Goal: Check status: Check status

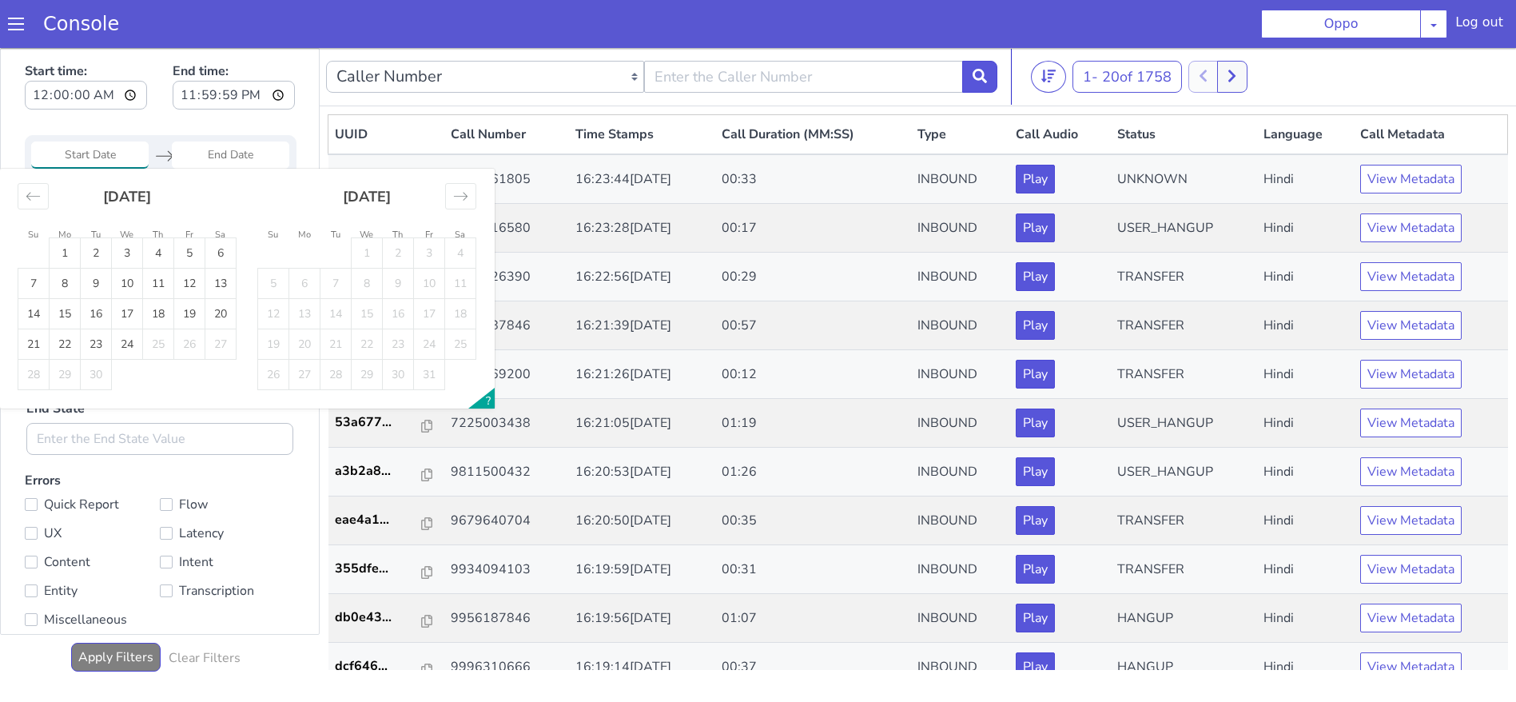
click at [123, 153] on input "Start Date" at bounding box center [90, 154] width 118 height 27
click at [106, 94] on input "00:00:00" at bounding box center [86, 95] width 122 height 29
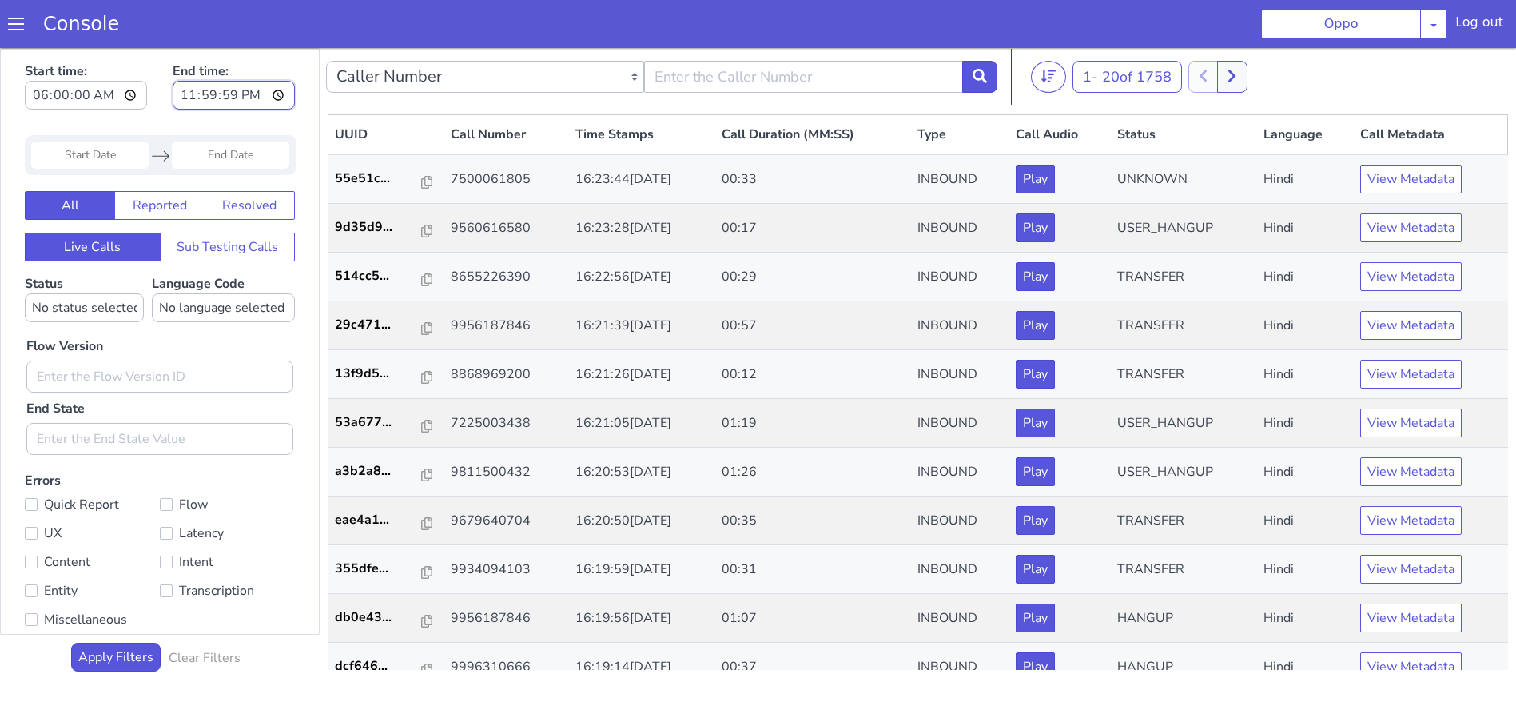
type input "06:00:00"
click at [283, 88] on input "23:59:59" at bounding box center [234, 95] width 122 height 29
type input "15:00:00"
click at [182, 116] on div "Start time: 06:00:00 End time: 15:00:00" at bounding box center [160, 88] width 270 height 62
click at [102, 94] on input "00:00:00" at bounding box center [86, 95] width 122 height 29
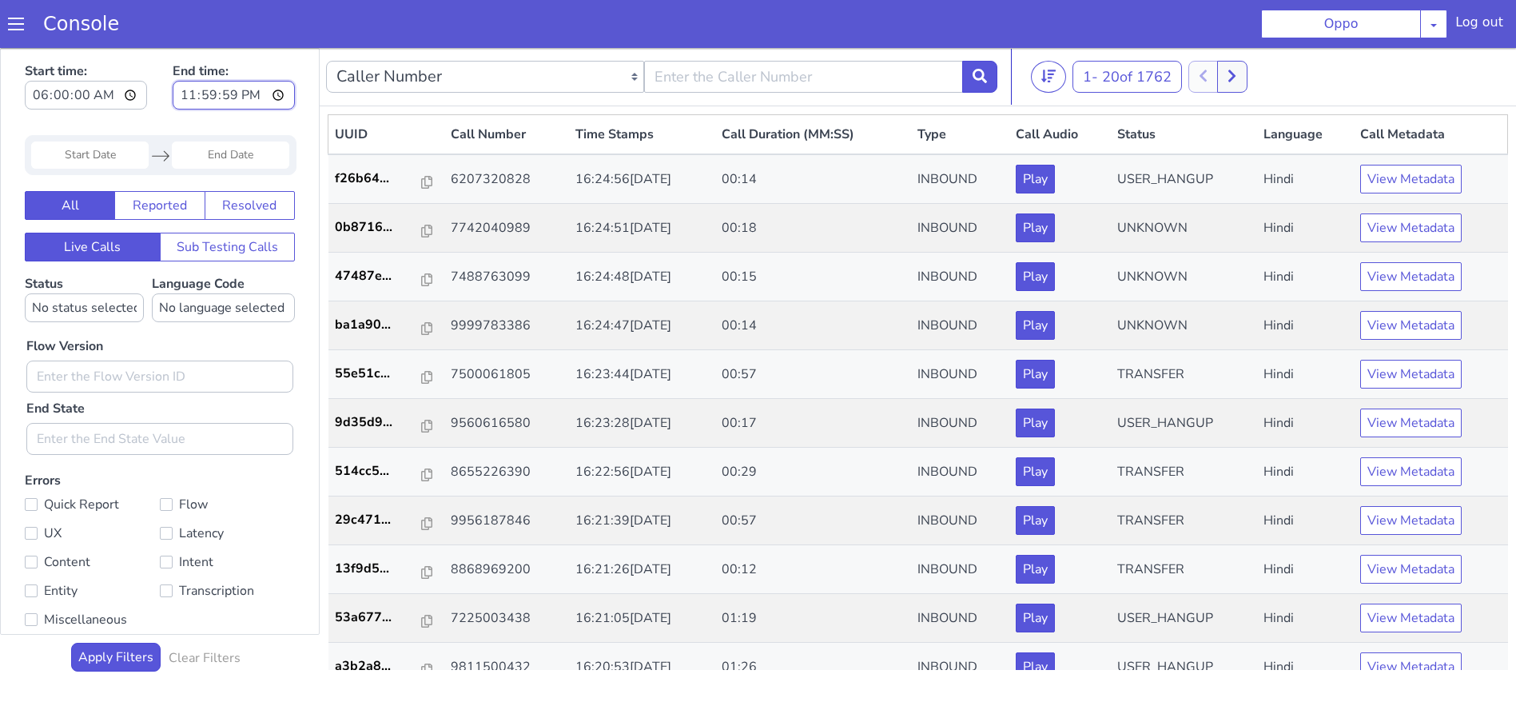
type input "06:00:00"
click at [281, 104] on input "23:59:59" at bounding box center [234, 95] width 122 height 29
click at [283, 96] on input "23:59:59" at bounding box center [234, 95] width 122 height 29
type input "15:00:00"
click at [115, 350] on div "Flow Version End State" at bounding box center [159, 388] width 283 height 133
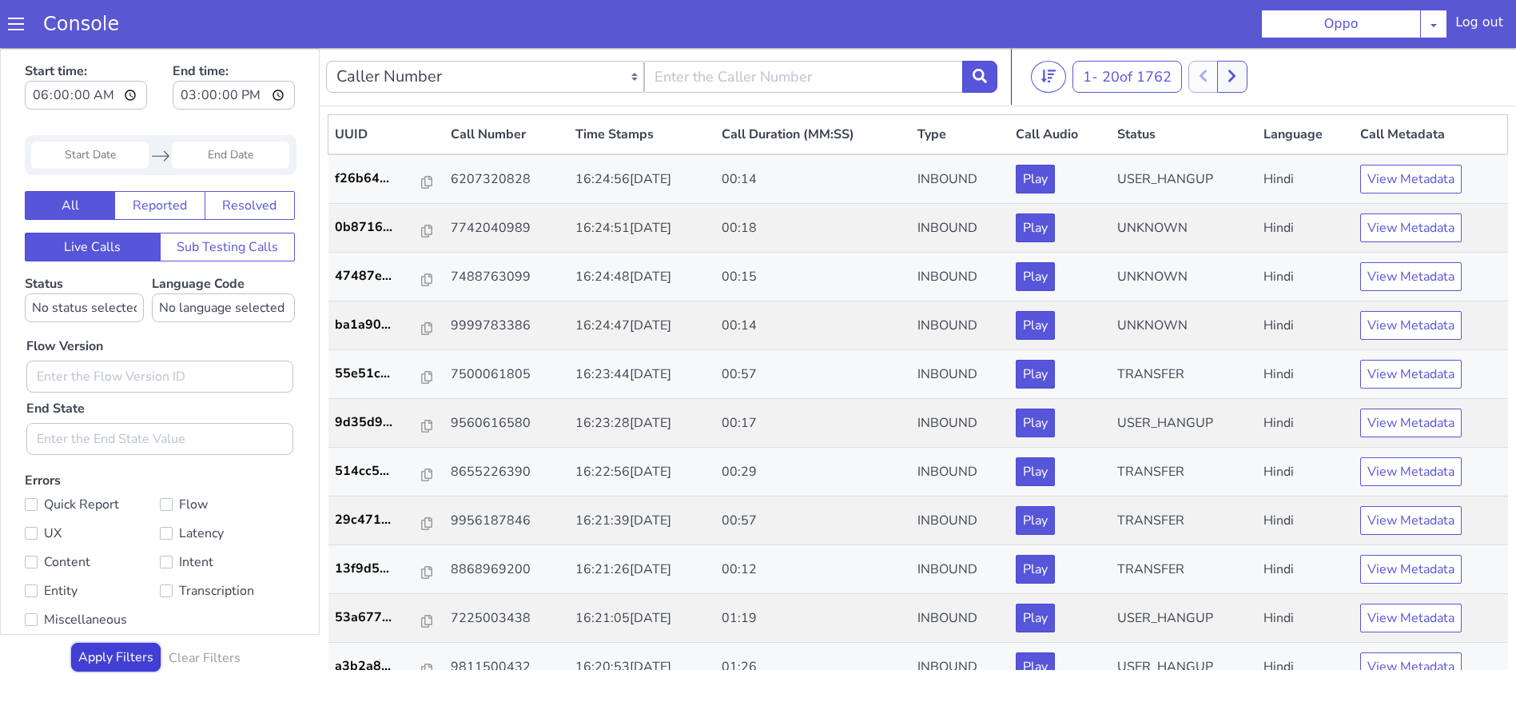
click at [97, 654] on button "Apply Filters" at bounding box center [116, 657] width 90 height 29
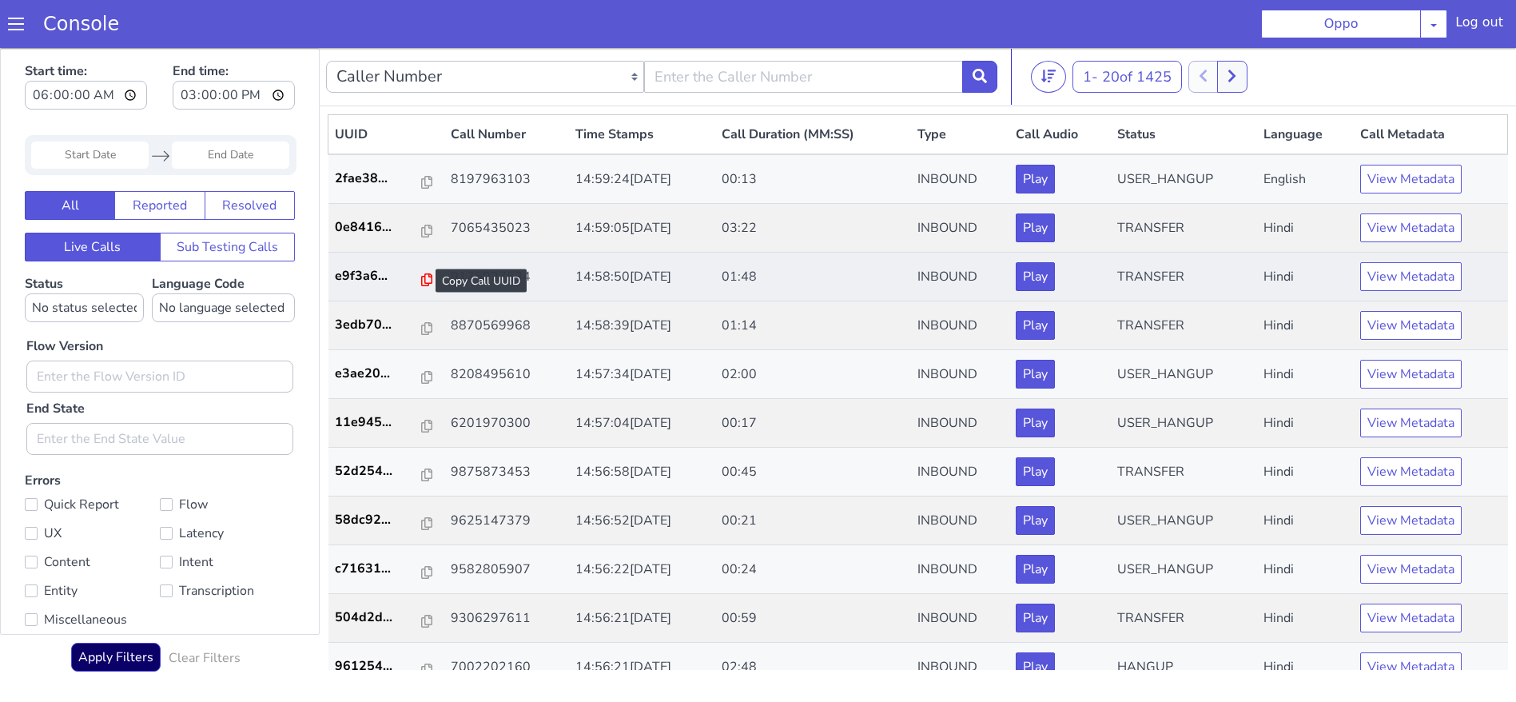
click at [421, 275] on icon at bounding box center [426, 279] width 11 height 13
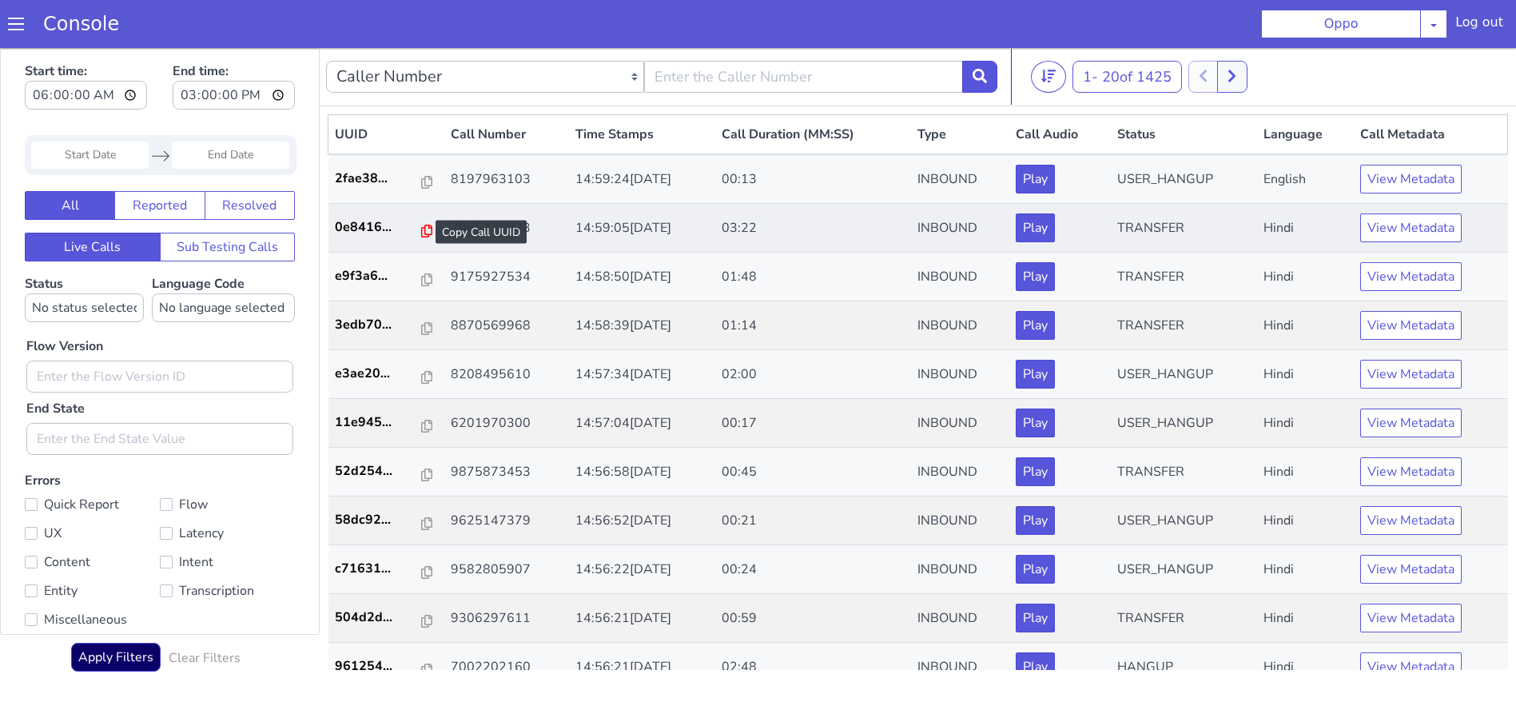
click at [421, 231] on icon at bounding box center [426, 231] width 11 height 13
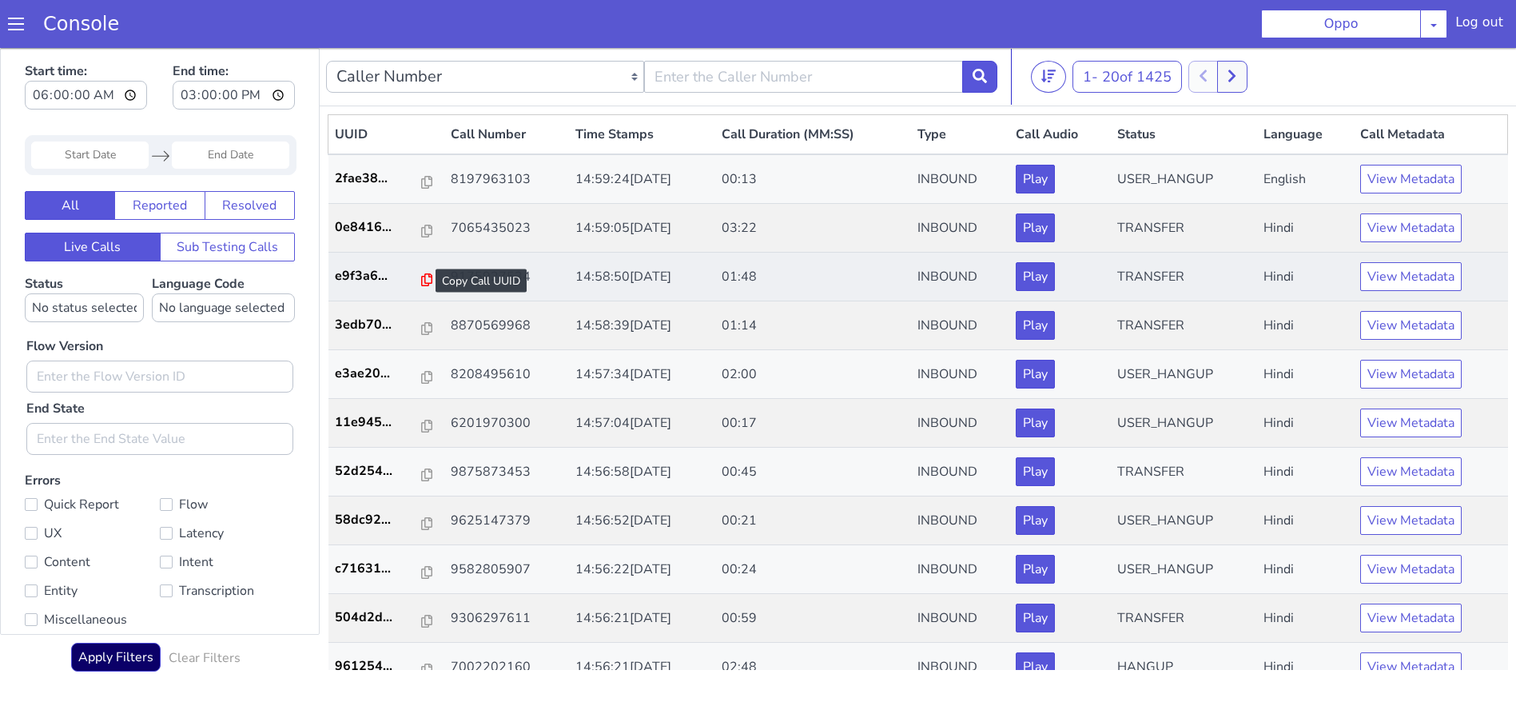
click at [421, 280] on icon at bounding box center [426, 279] width 11 height 13
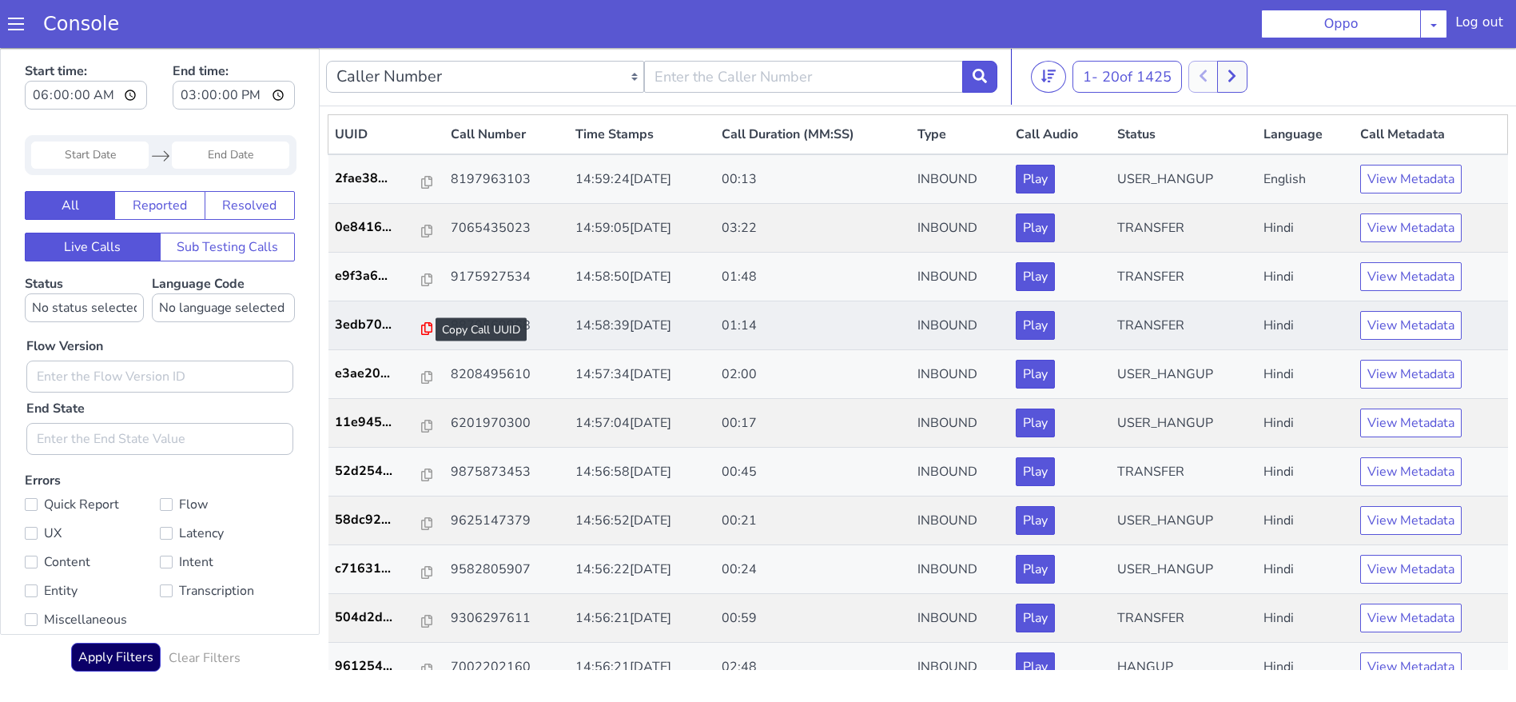
click at [421, 331] on icon at bounding box center [426, 328] width 11 height 13
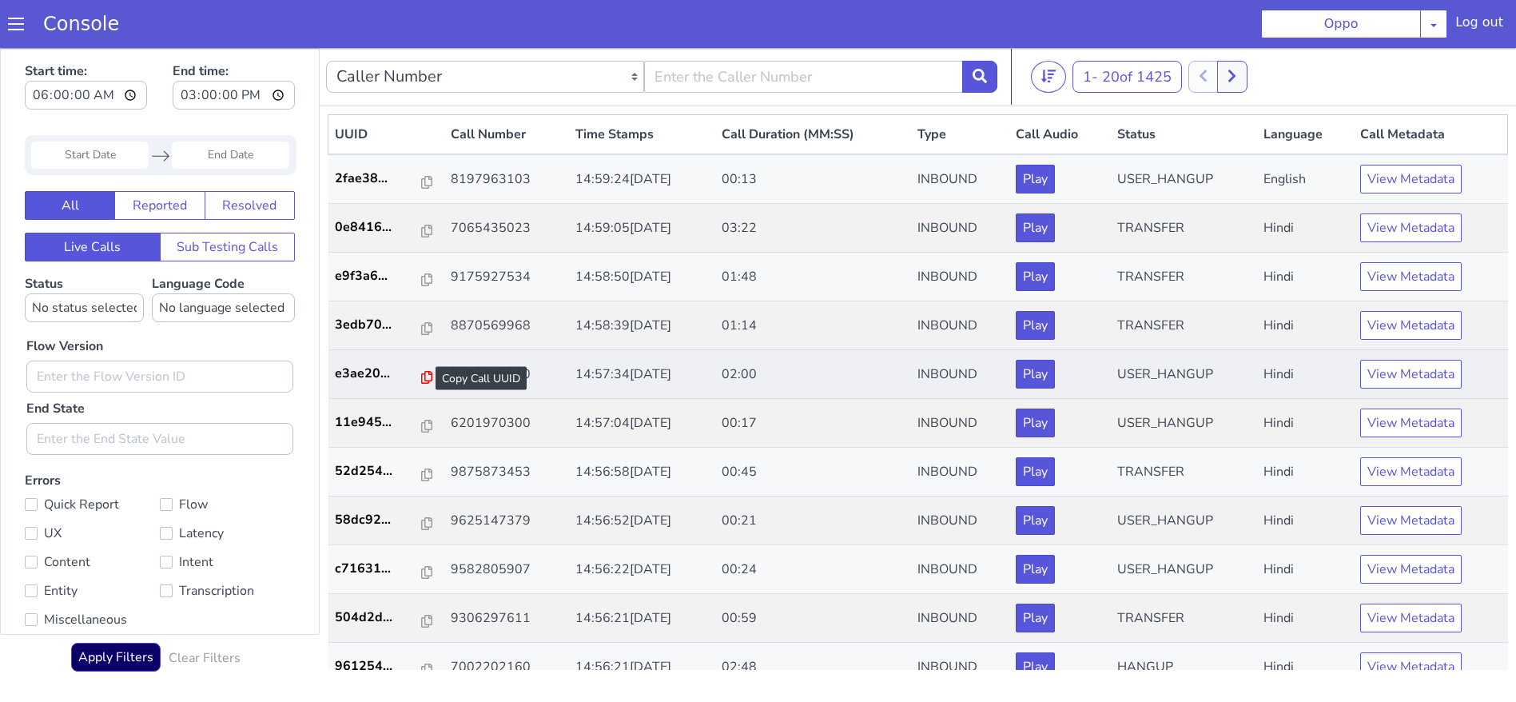
click at [421, 382] on icon at bounding box center [426, 377] width 11 height 13
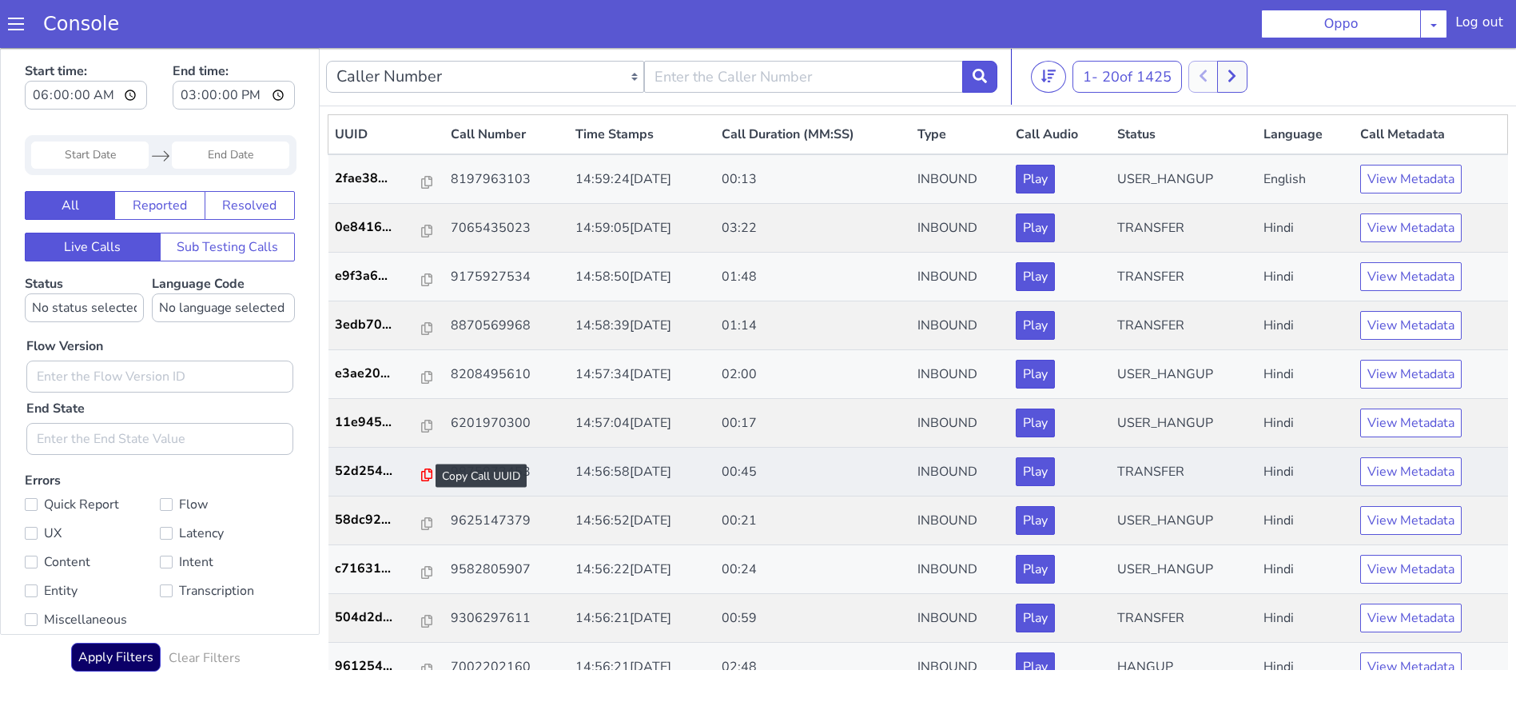
click at [421, 472] on icon at bounding box center [426, 474] width 11 height 13
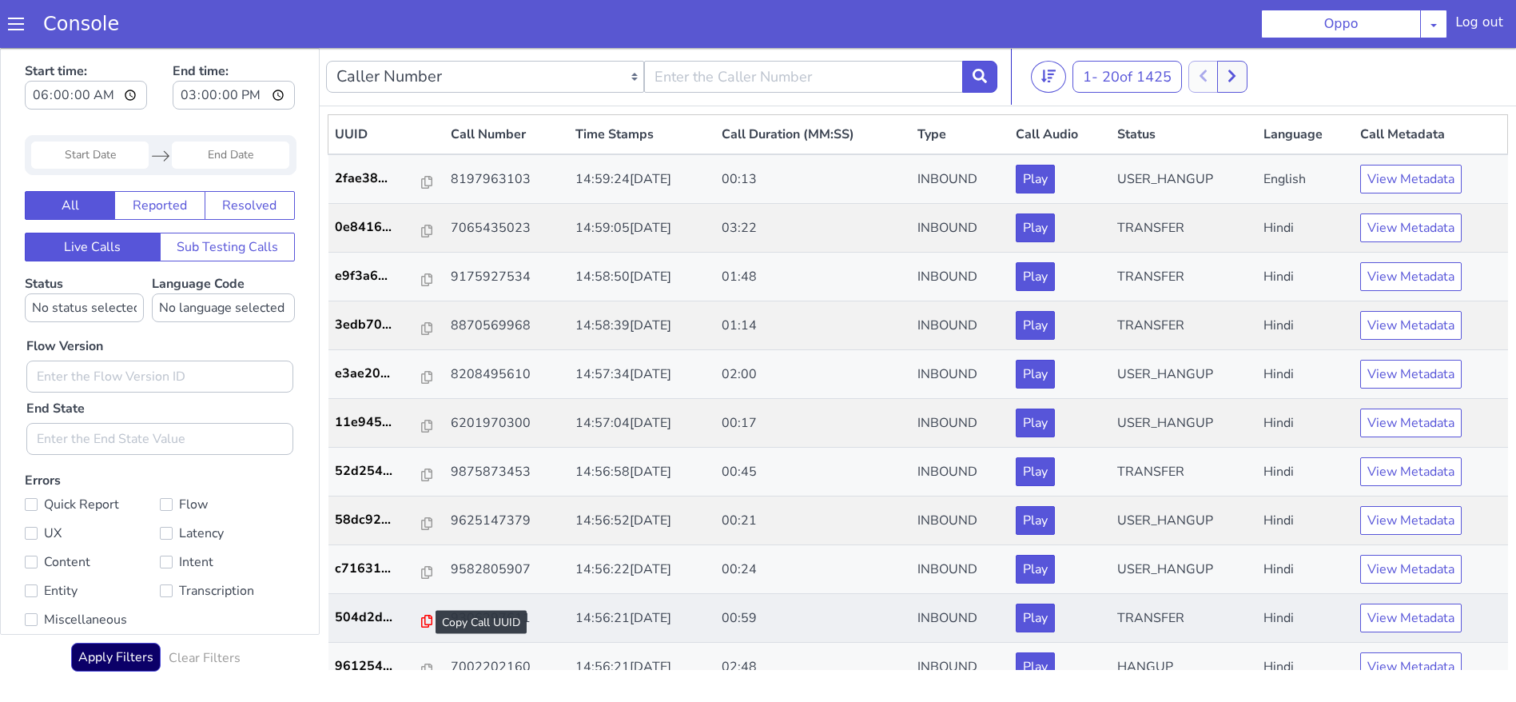
click at [421, 623] on icon at bounding box center [426, 621] width 11 height 13
click at [421, 615] on icon at bounding box center [426, 621] width 11 height 13
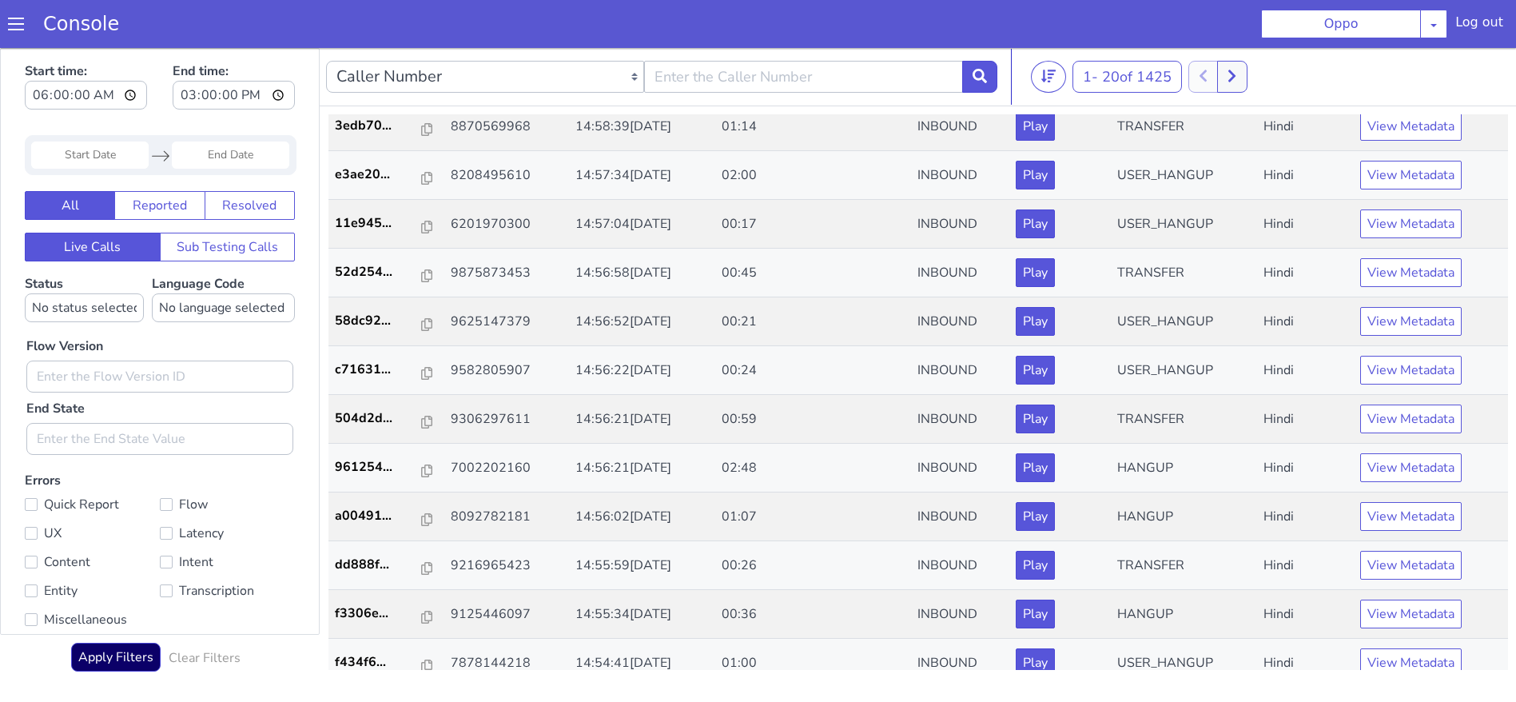
scroll to position [209, 0]
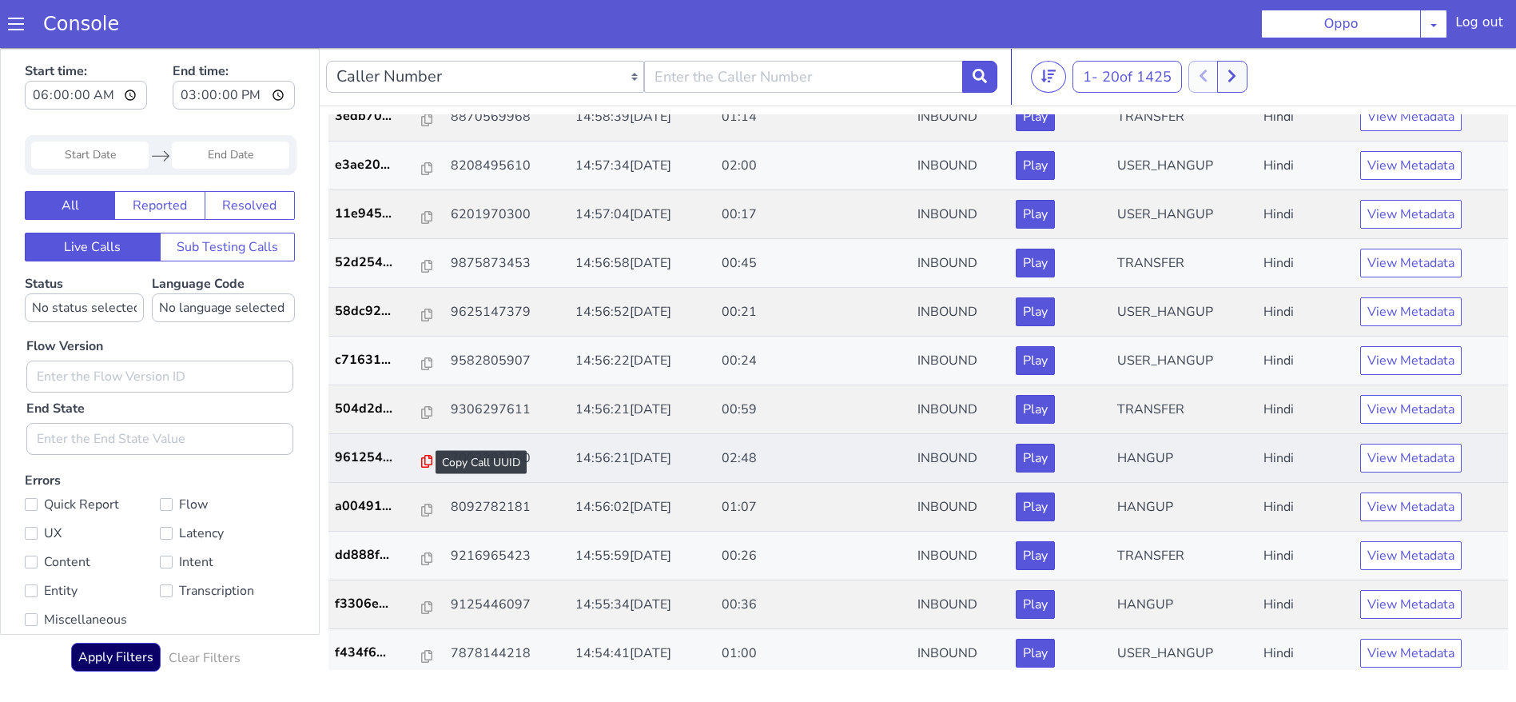
click at [421, 460] on icon at bounding box center [426, 461] width 11 height 13
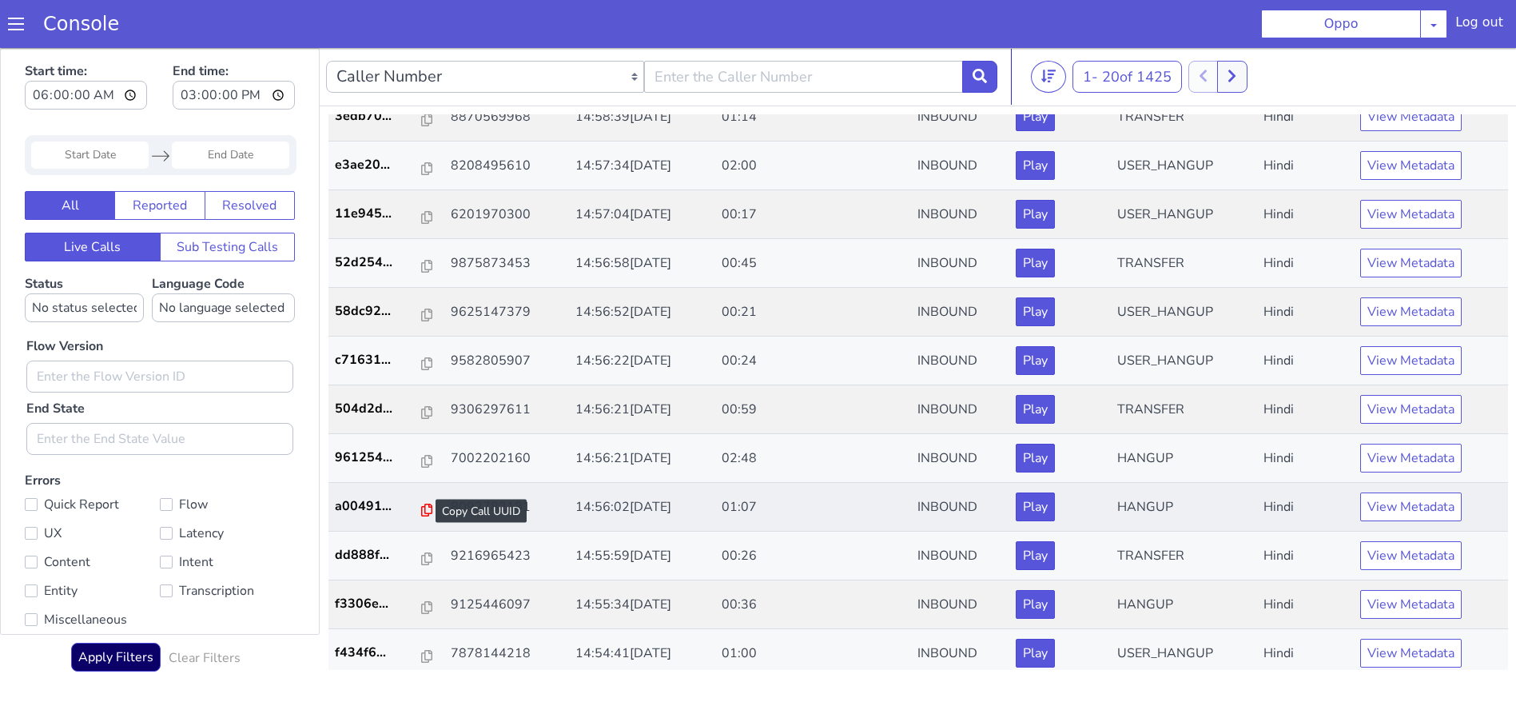
click at [421, 512] on icon at bounding box center [426, 510] width 11 height 13
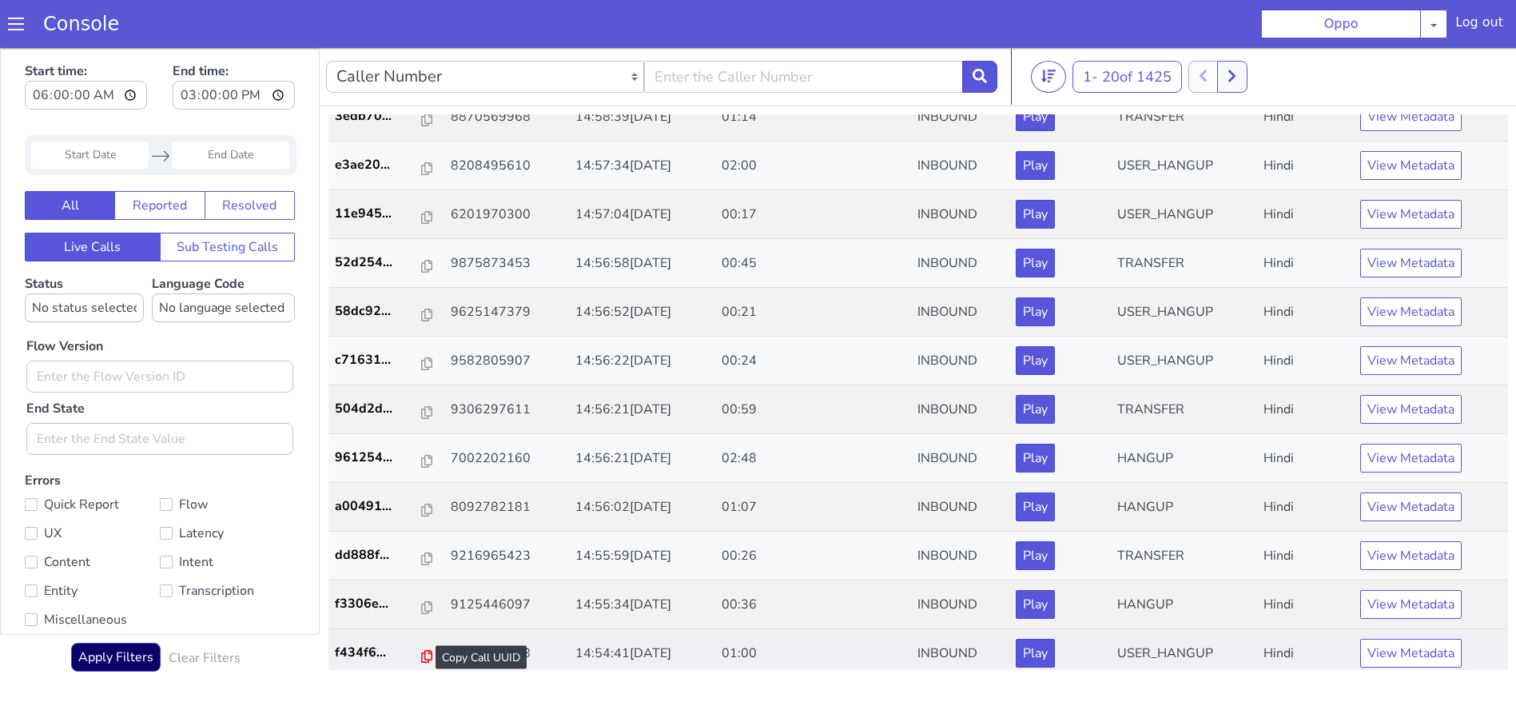
click at [421, 659] on icon at bounding box center [426, 656] width 11 height 13
click at [421, 657] on icon at bounding box center [426, 656] width 11 height 13
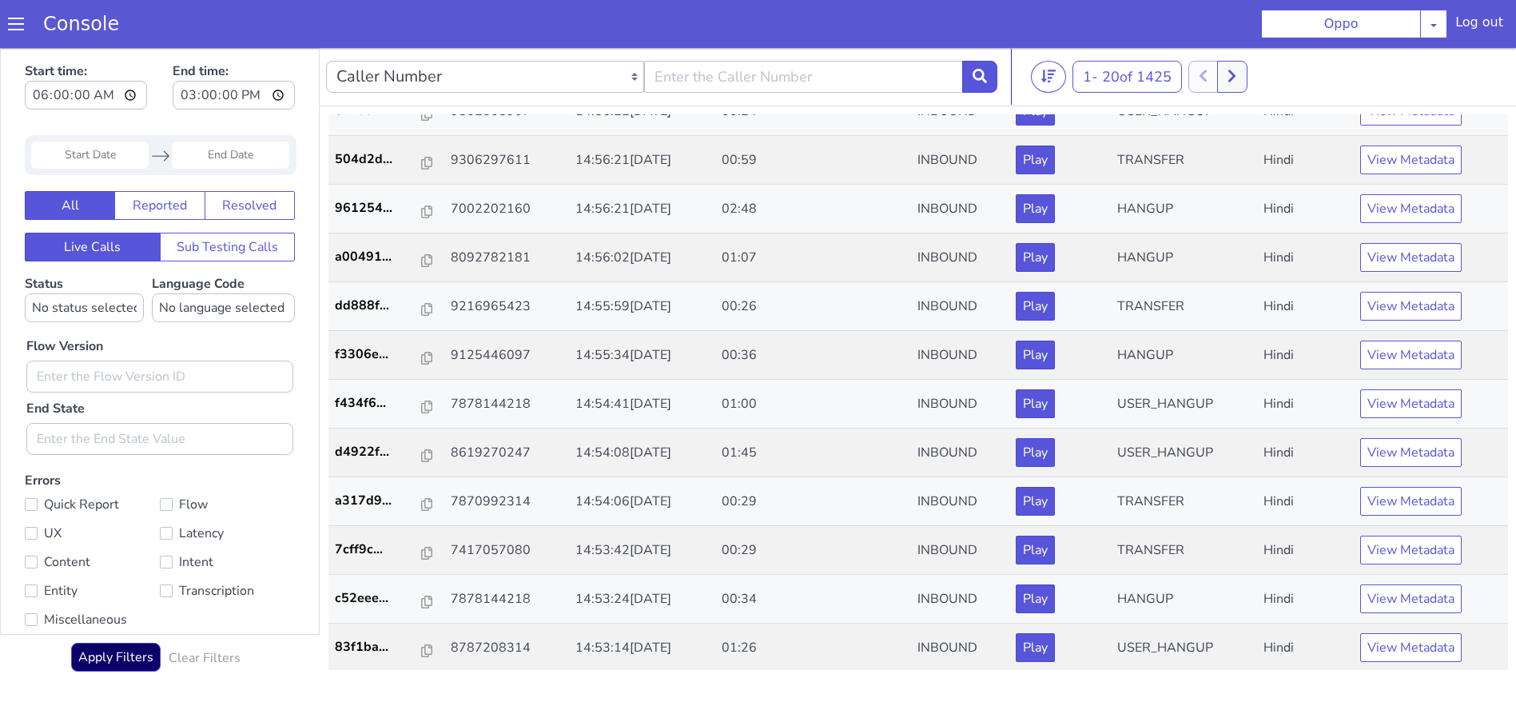
scroll to position [460, 0]
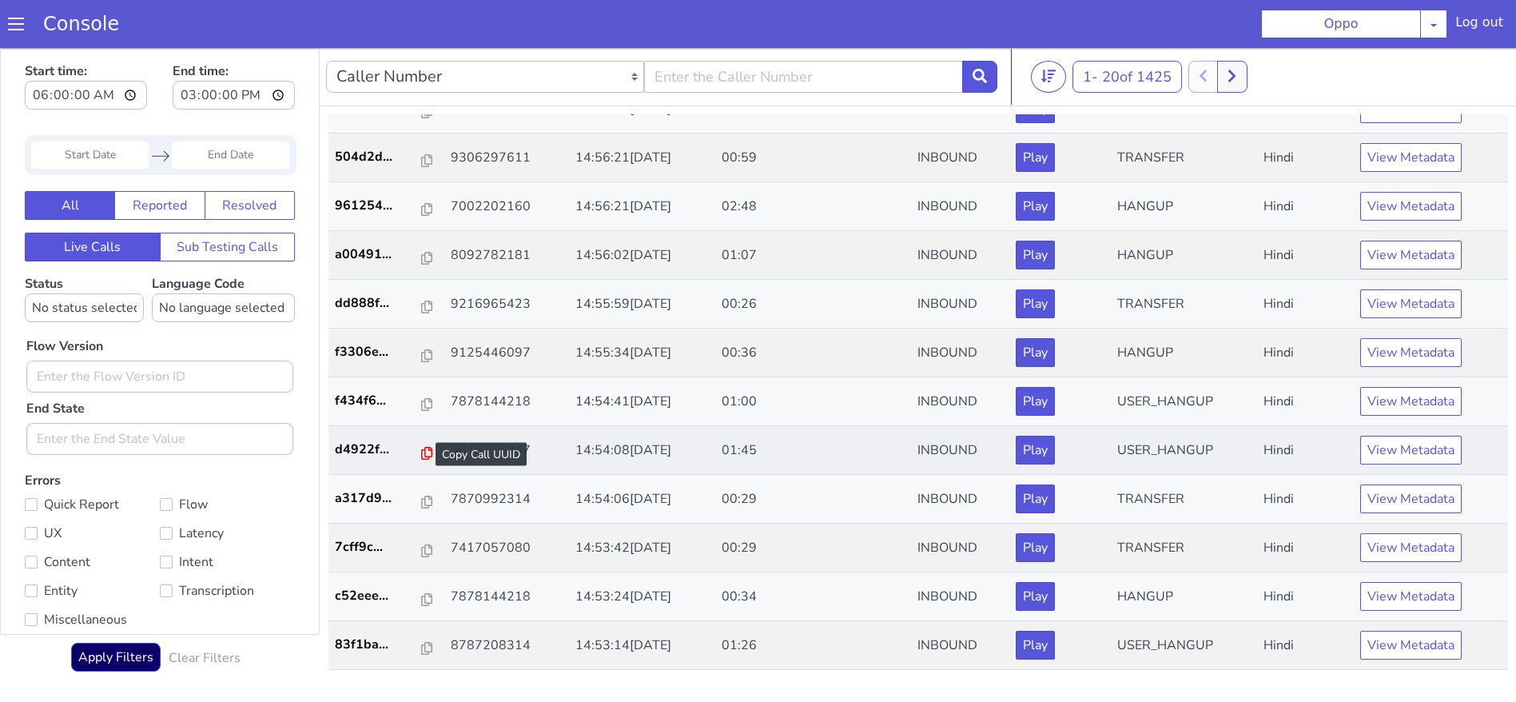
click at [421, 458] on icon at bounding box center [426, 453] width 11 height 13
click at [1237, 69] on icon at bounding box center [1232, 76] width 9 height 14
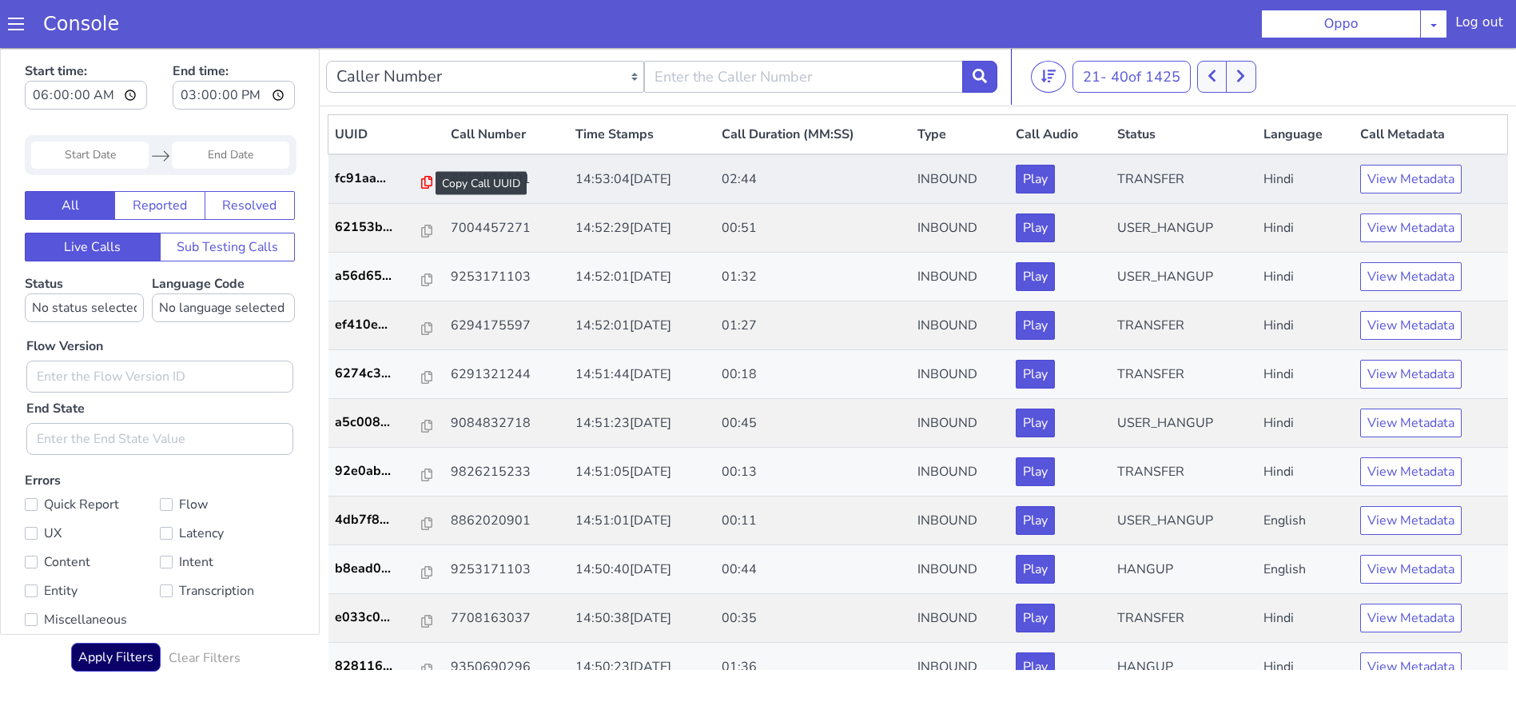
click at [421, 178] on icon at bounding box center [426, 182] width 11 height 13
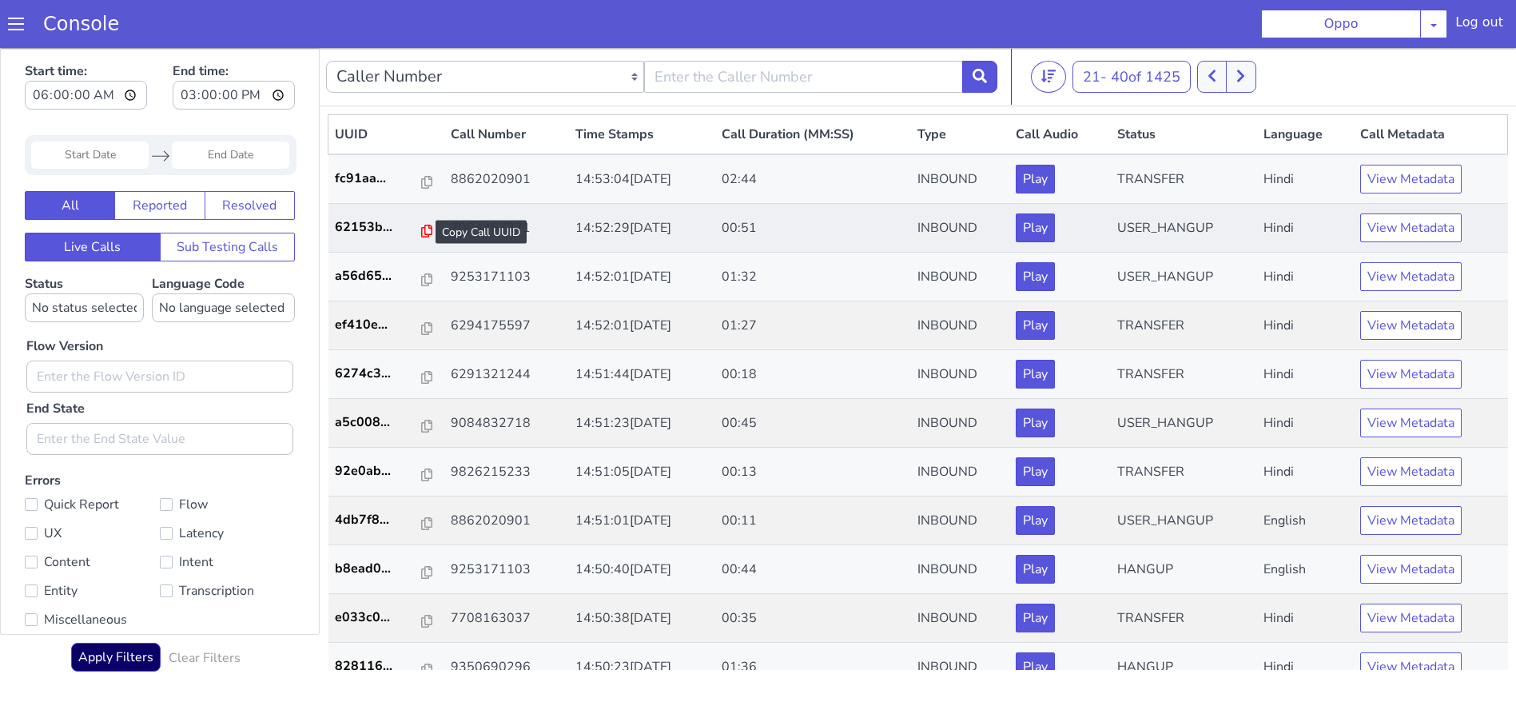
click at [421, 233] on icon at bounding box center [426, 231] width 11 height 13
click at [421, 229] on icon at bounding box center [426, 231] width 11 height 13
click at [421, 325] on icon at bounding box center [426, 328] width 11 height 13
click at [421, 425] on icon at bounding box center [426, 426] width 11 height 13
click at [421, 323] on icon at bounding box center [426, 328] width 11 height 13
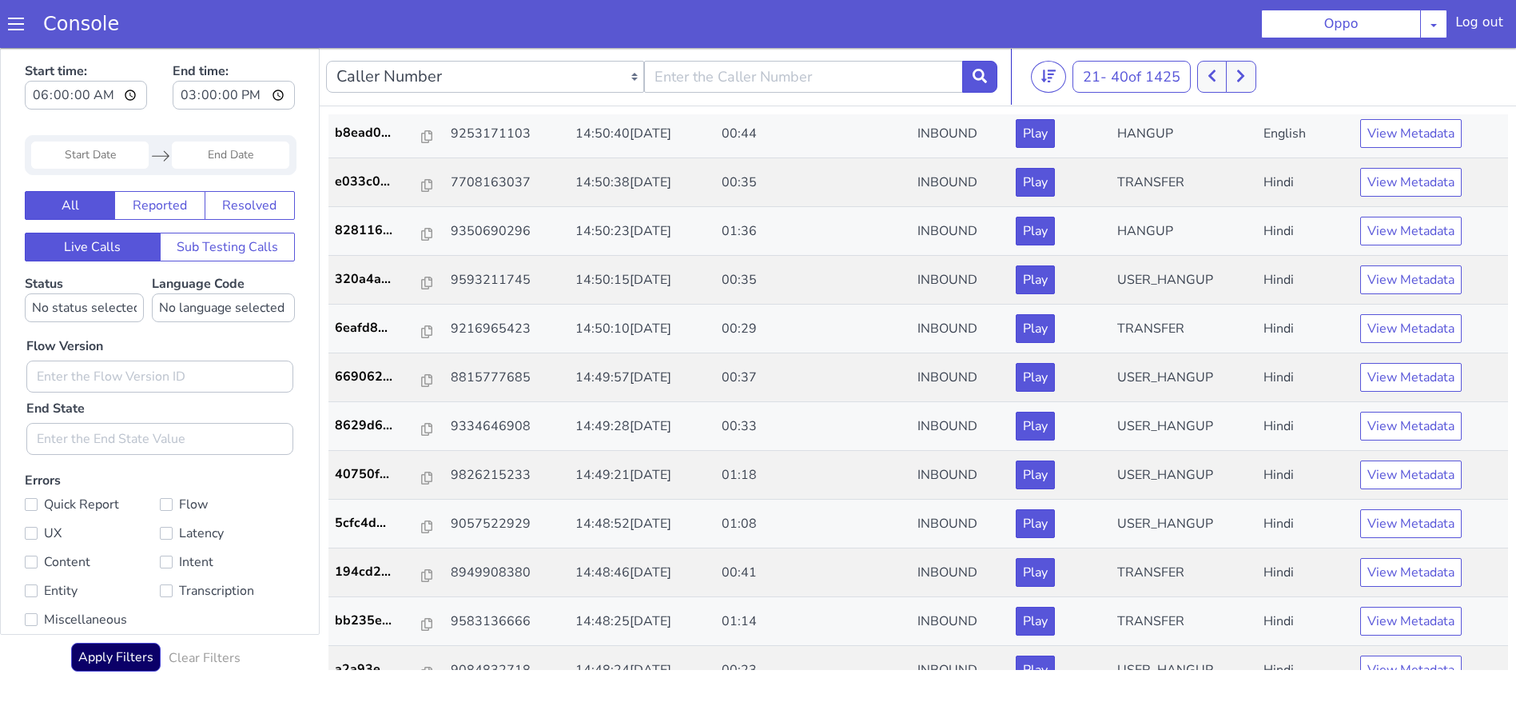
scroll to position [460, 0]
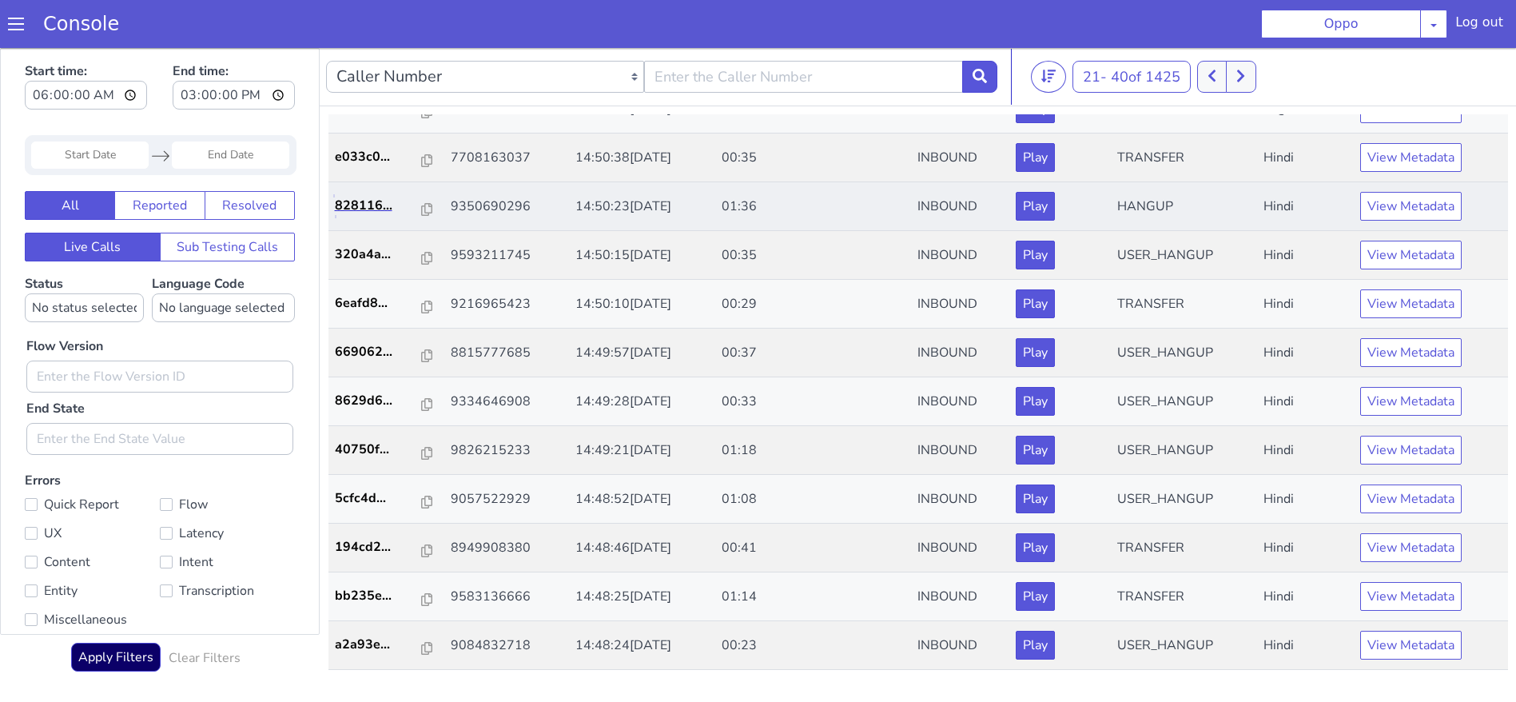
click at [425, 209] on link "828116..." at bounding box center [386, 205] width 103 height 19
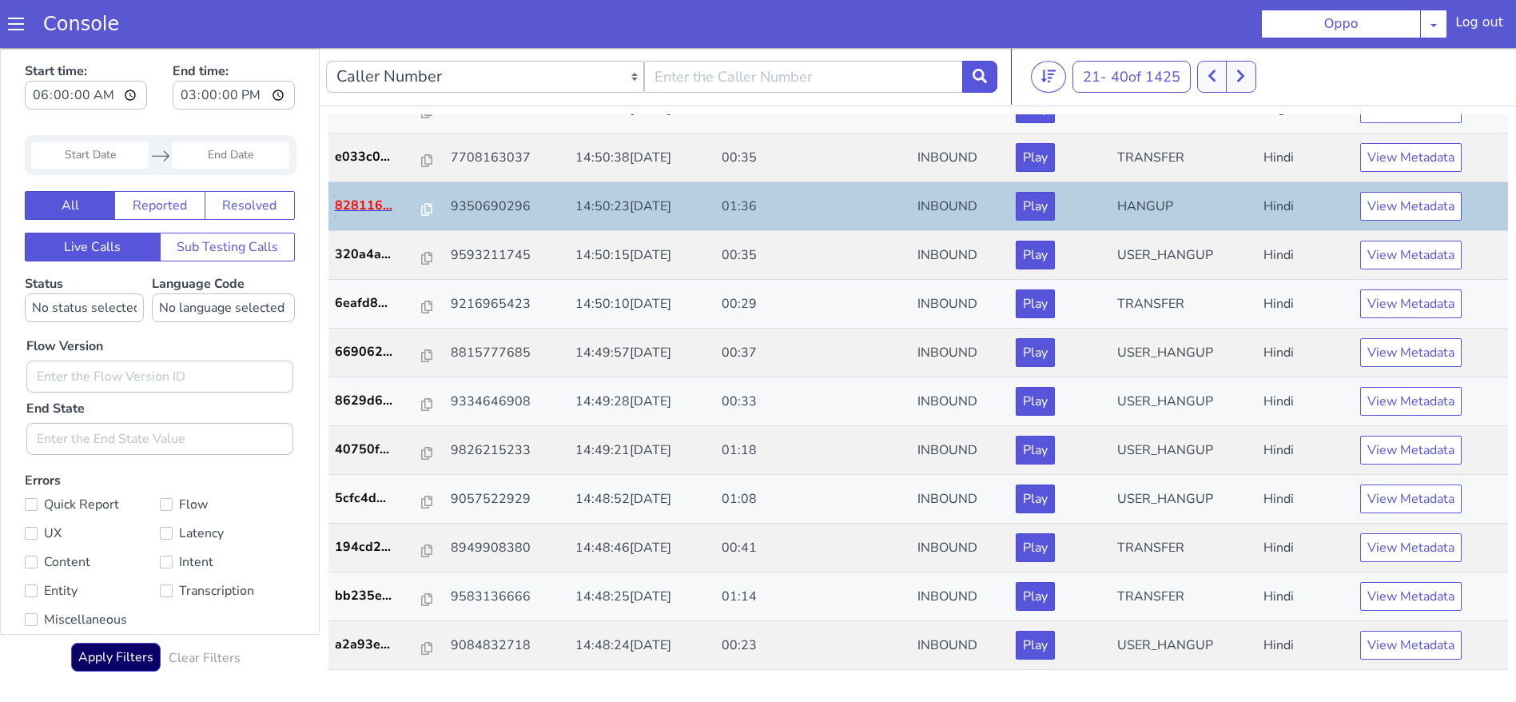
click at [411, 213] on p "828116..." at bounding box center [378, 205] width 87 height 19
click at [421, 210] on icon at bounding box center [426, 209] width 11 height 13
click at [421, 456] on icon at bounding box center [426, 453] width 11 height 13
click at [421, 458] on icon at bounding box center [426, 453] width 11 height 13
click at [421, 452] on icon at bounding box center [426, 453] width 11 height 13
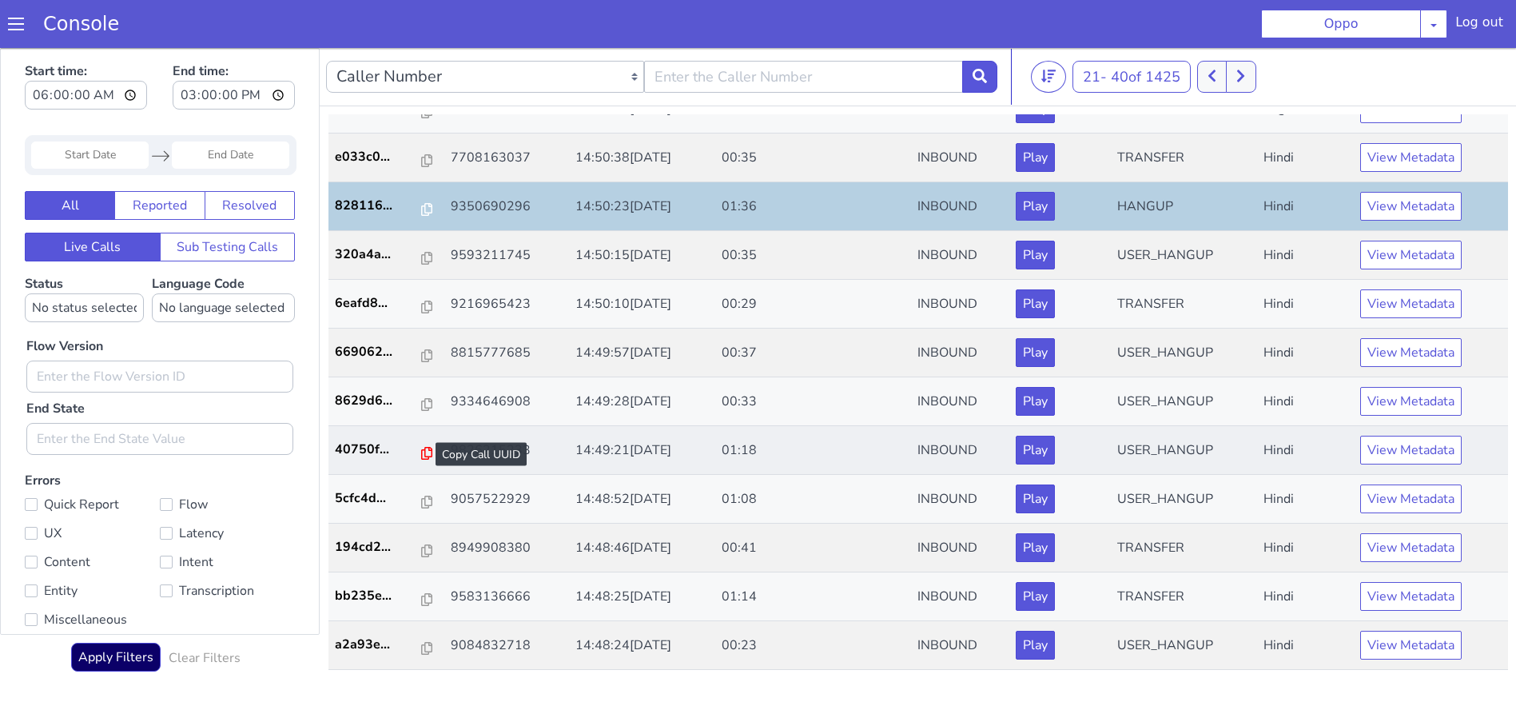
click at [421, 453] on icon at bounding box center [426, 453] width 11 height 13
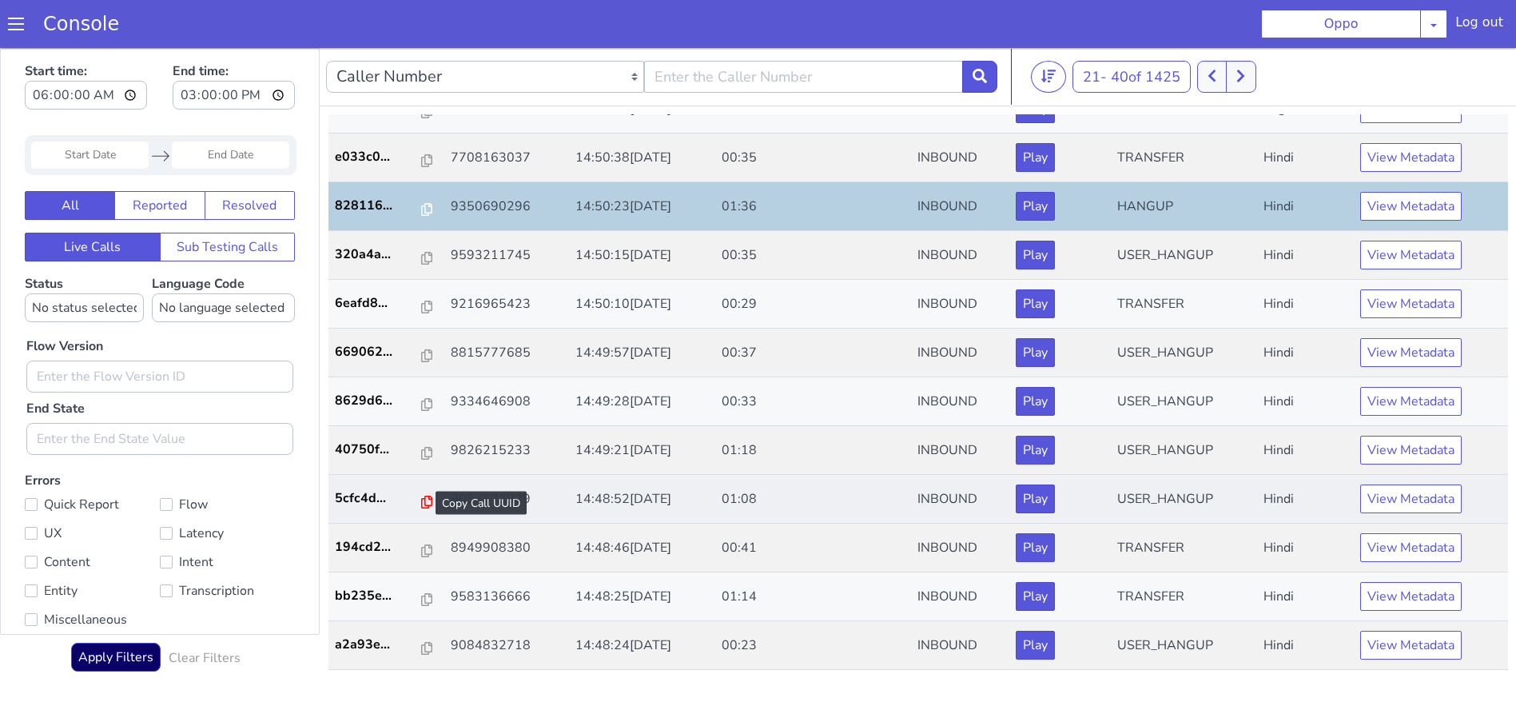
click at [421, 501] on icon at bounding box center [426, 502] width 11 height 13
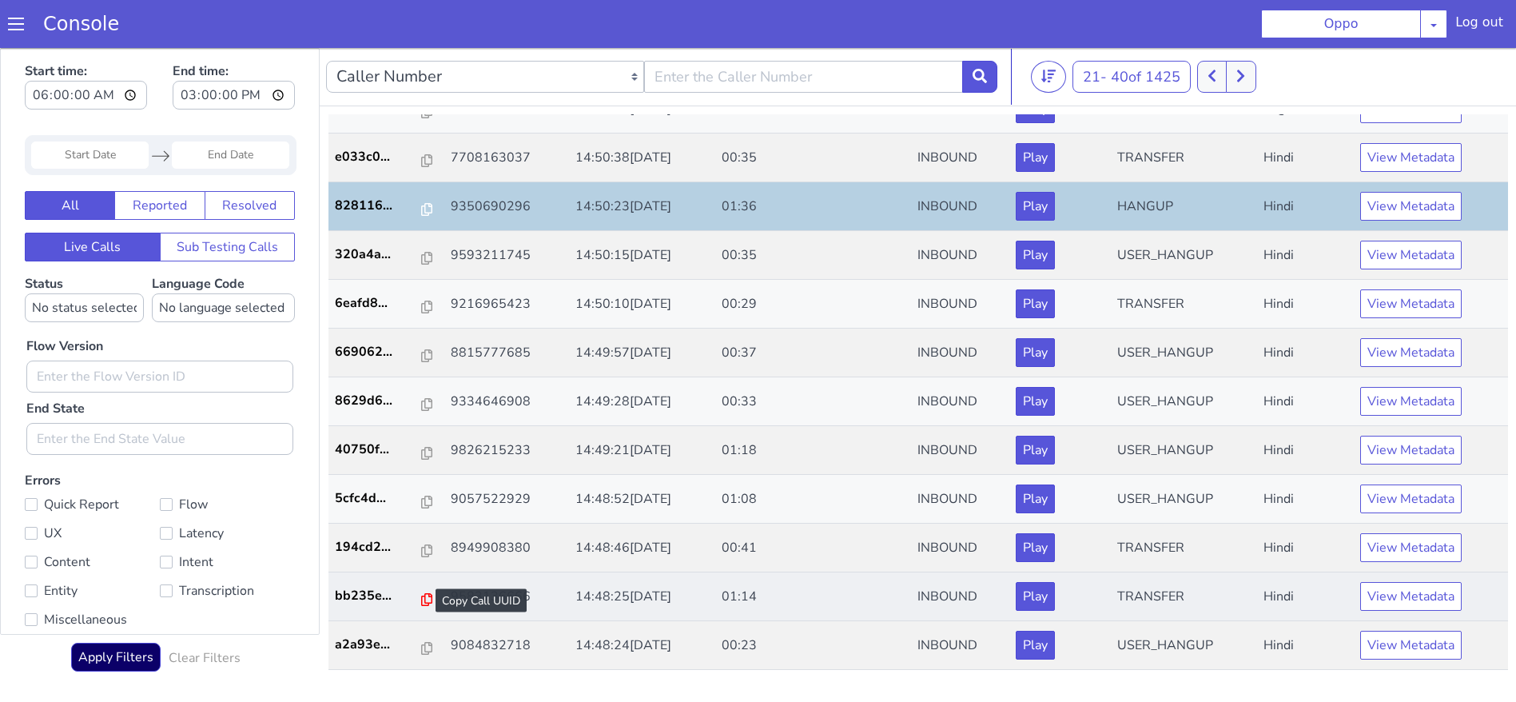
click at [421, 595] on icon at bounding box center [426, 599] width 11 height 13
